Goal: Browse casually: Explore the website without a specific task or goal

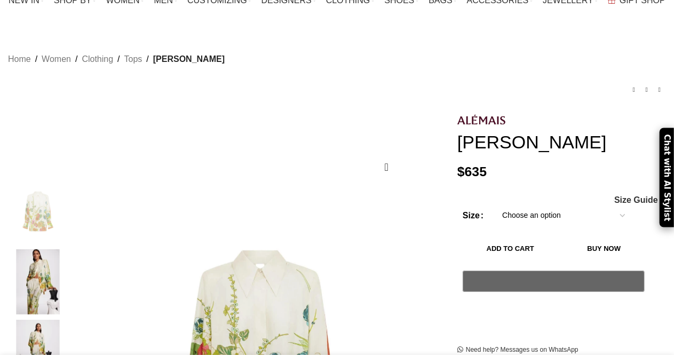
scroll to position [107, 0]
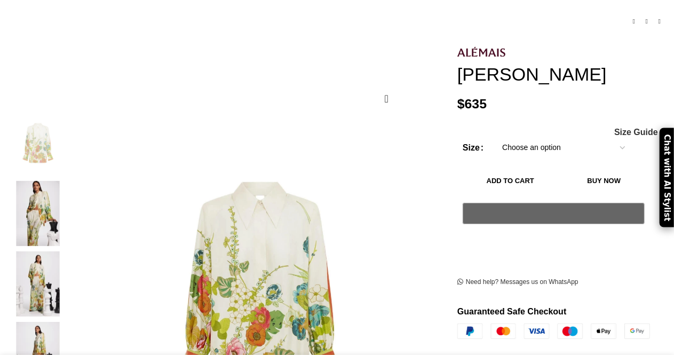
click at [51, 128] on img at bounding box center [37, 143] width 65 height 65
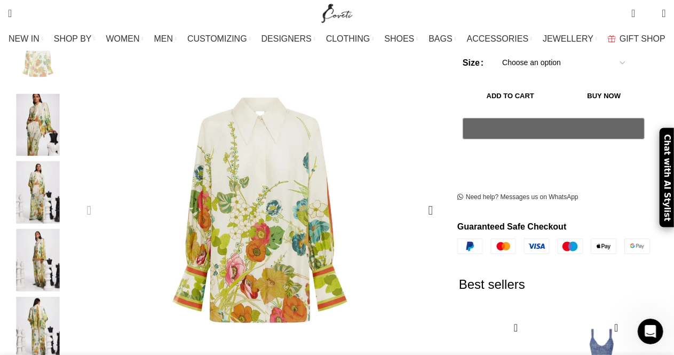
scroll to position [0, 674]
click at [60, 229] on img "4 / 5" at bounding box center [37, 260] width 65 height 62
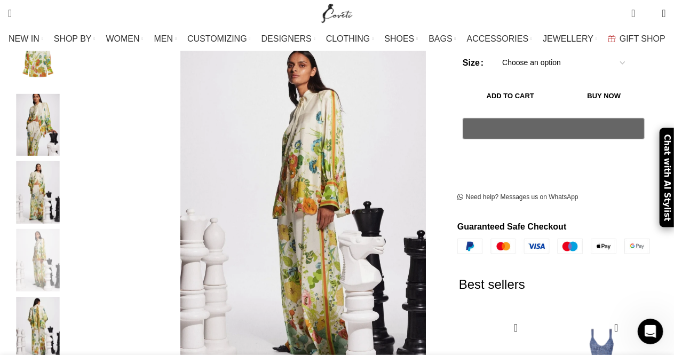
click at [51, 311] on img "5 / 5" at bounding box center [37, 328] width 65 height 62
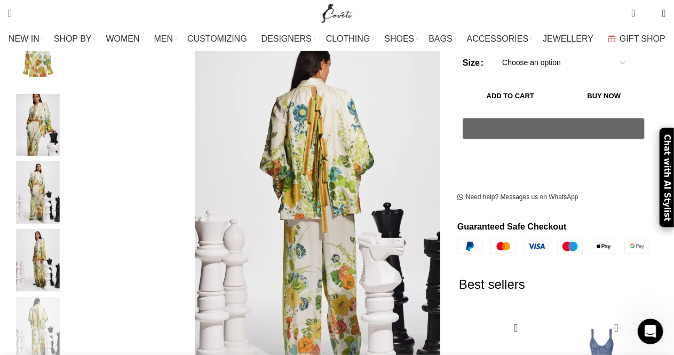
click at [58, 309] on img "5 / 5" at bounding box center [37, 328] width 65 height 62
click at [48, 162] on img "3 / 5" at bounding box center [37, 192] width 65 height 62
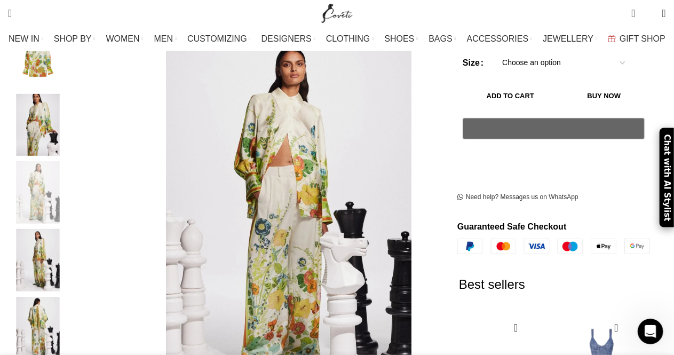
click at [43, 239] on img "4 / 5" at bounding box center [37, 260] width 65 height 62
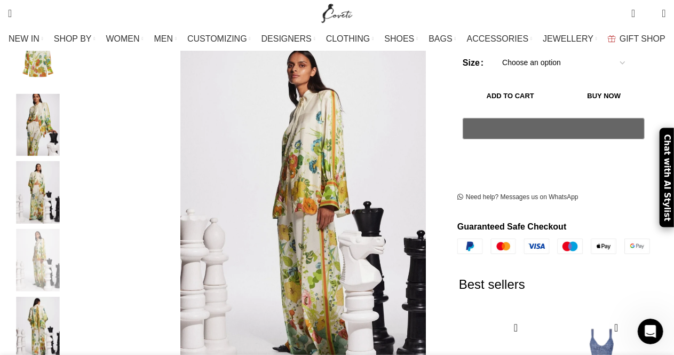
scroll to position [0, 786]
click at [37, 306] on img "5 / 5" at bounding box center [37, 328] width 65 height 62
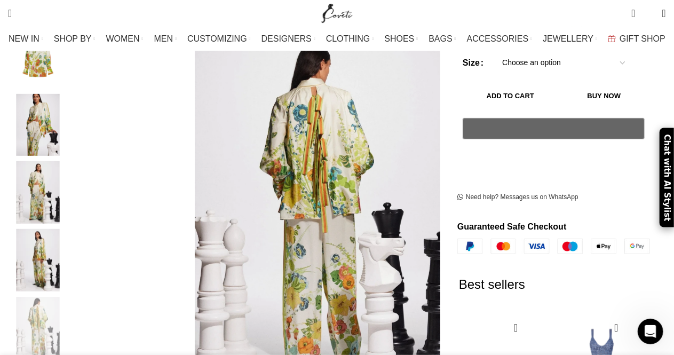
click at [45, 255] on img "4 / 5" at bounding box center [37, 260] width 65 height 62
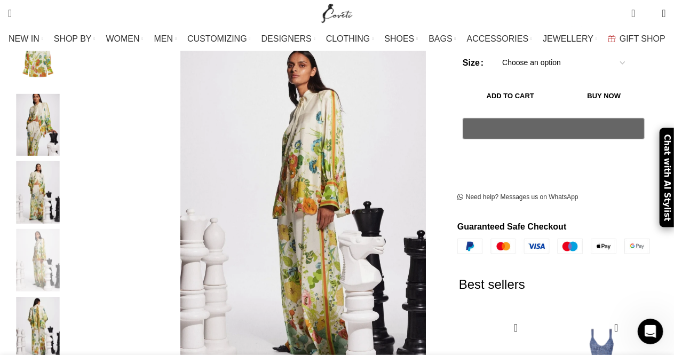
click at [57, 248] on img "4 / 5" at bounding box center [37, 260] width 65 height 62
click at [38, 233] on img "4 / 5" at bounding box center [37, 260] width 65 height 62
click at [58, 109] on img "2 / 5" at bounding box center [37, 125] width 65 height 62
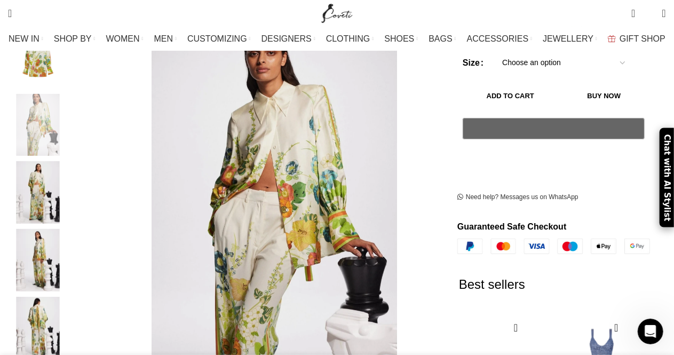
click at [55, 243] on img "4 / 5" at bounding box center [37, 260] width 65 height 62
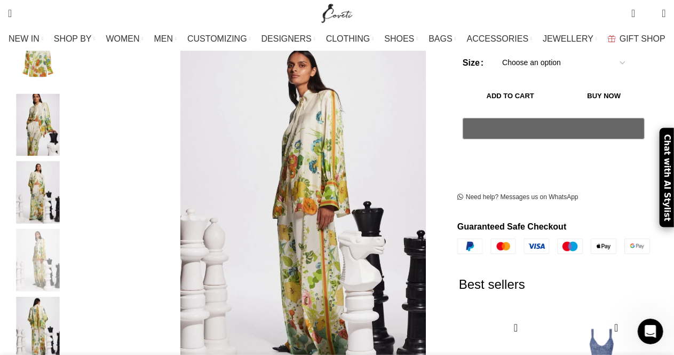
scroll to position [0, 899]
click at [47, 317] on img "5 / 5" at bounding box center [37, 328] width 65 height 62
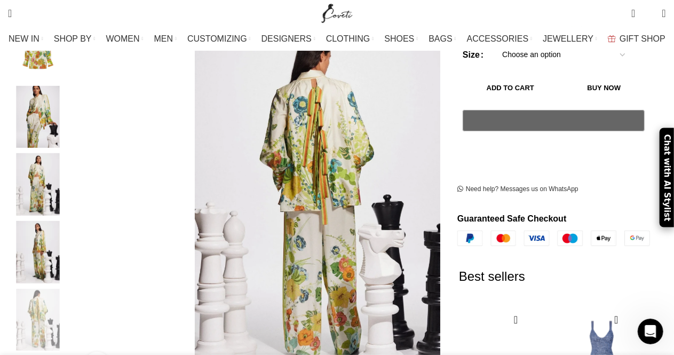
scroll to position [85, 0]
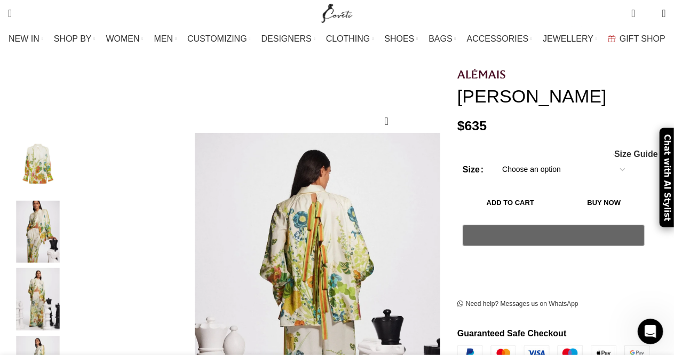
click at [52, 272] on img "3 / 5" at bounding box center [37, 299] width 65 height 62
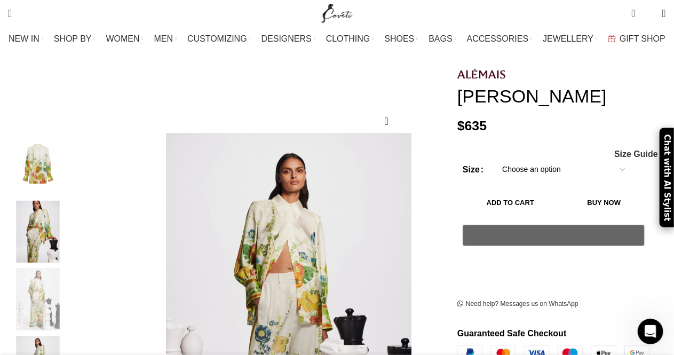
click at [52, 218] on img "2 / 5" at bounding box center [37, 232] width 65 height 62
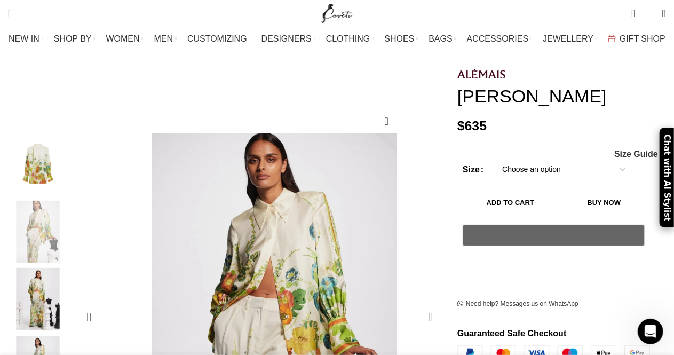
scroll to position [0, 1573]
click at [37, 285] on img "3 / 5" at bounding box center [37, 299] width 65 height 62
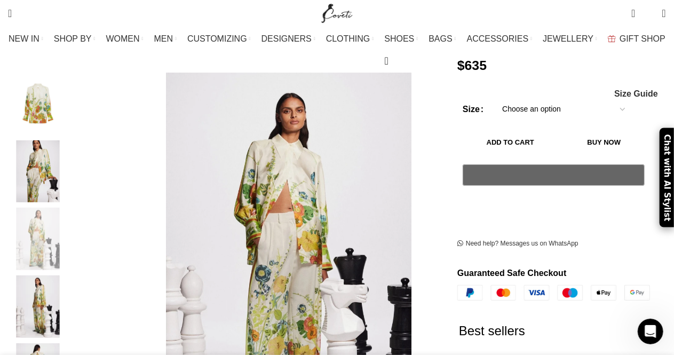
scroll to position [192, 0]
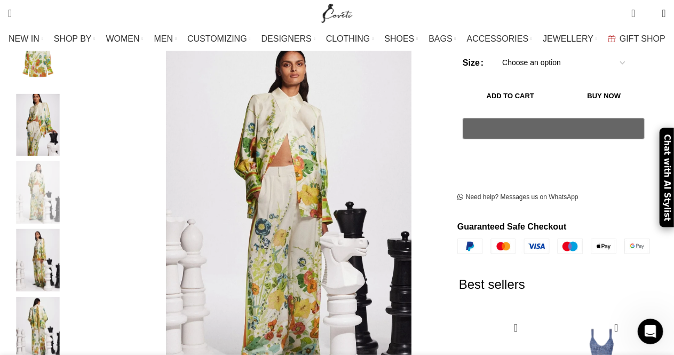
click at [50, 297] on img "5 / 5" at bounding box center [37, 328] width 65 height 62
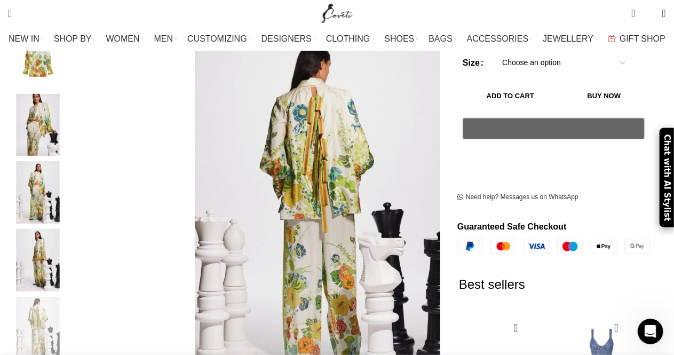
scroll to position [0, 225]
